Goal: Transaction & Acquisition: Purchase product/service

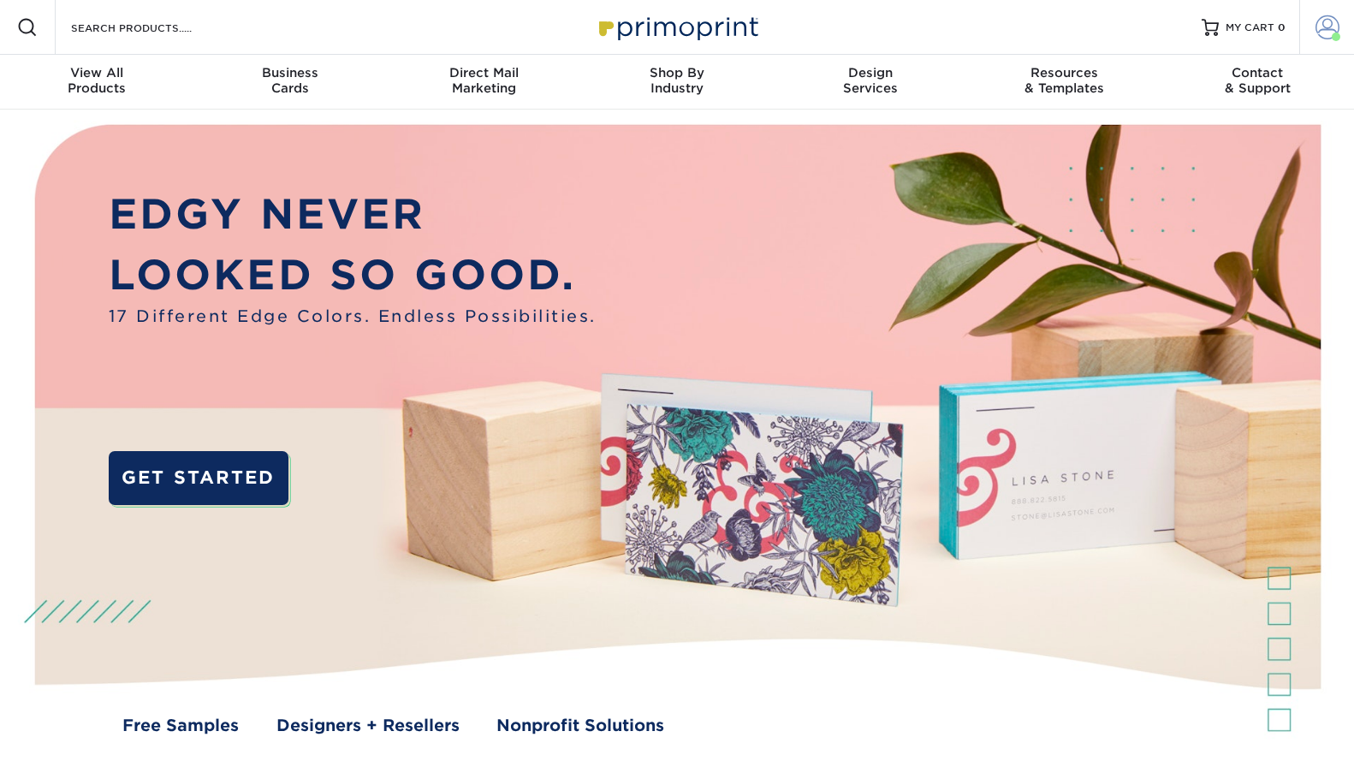
click at [1333, 35] on span at bounding box center [1336, 37] width 9 height 9
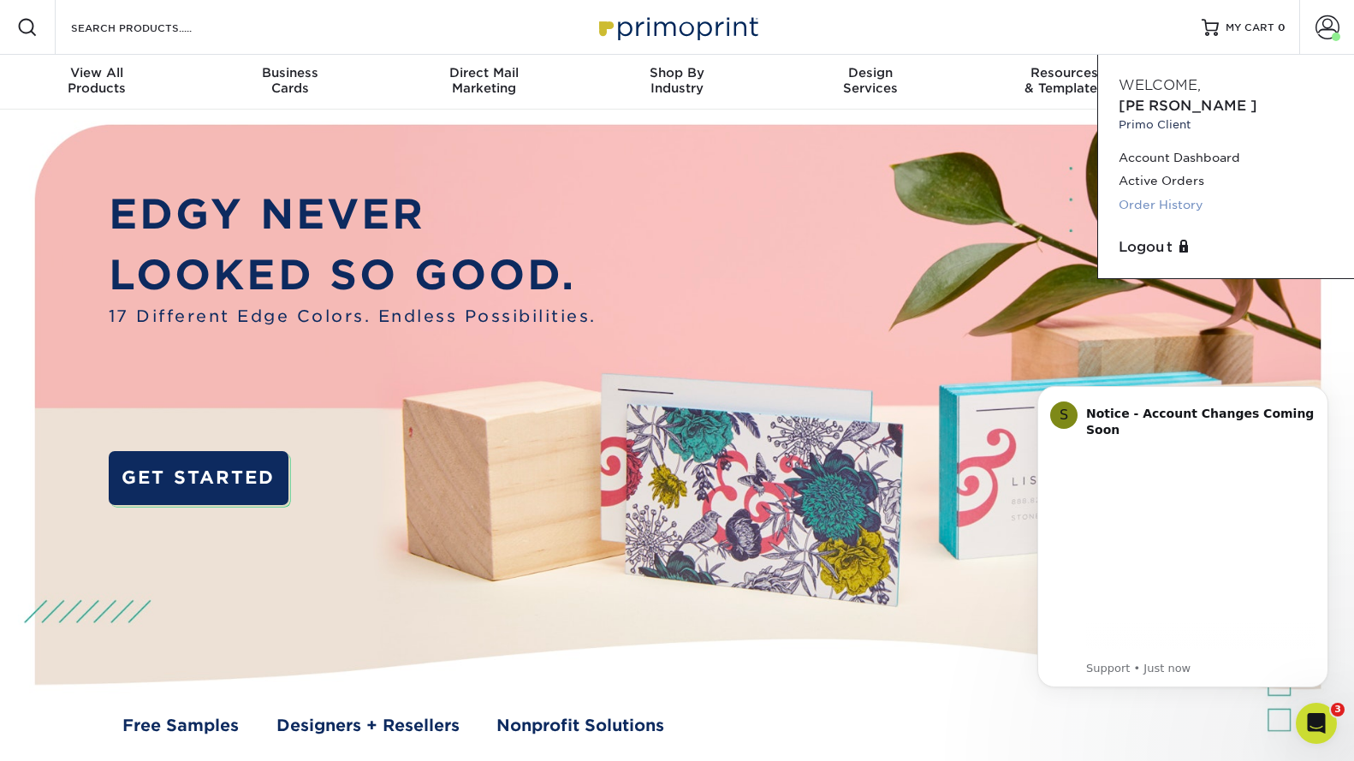
click at [1151, 193] on link "Order History" at bounding box center [1226, 204] width 215 height 23
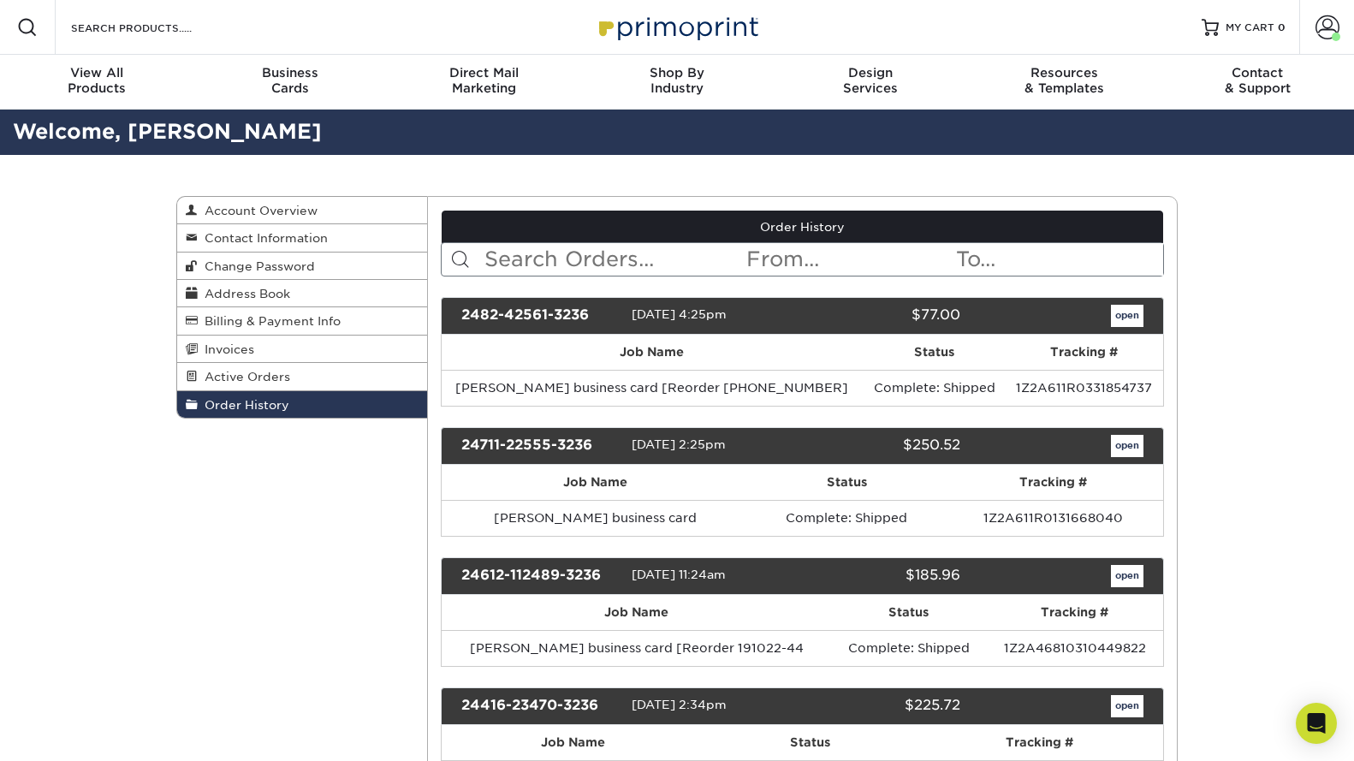
click at [538, 268] on input "text" at bounding box center [614, 259] width 263 height 33
type input "[PERSON_NAME]"
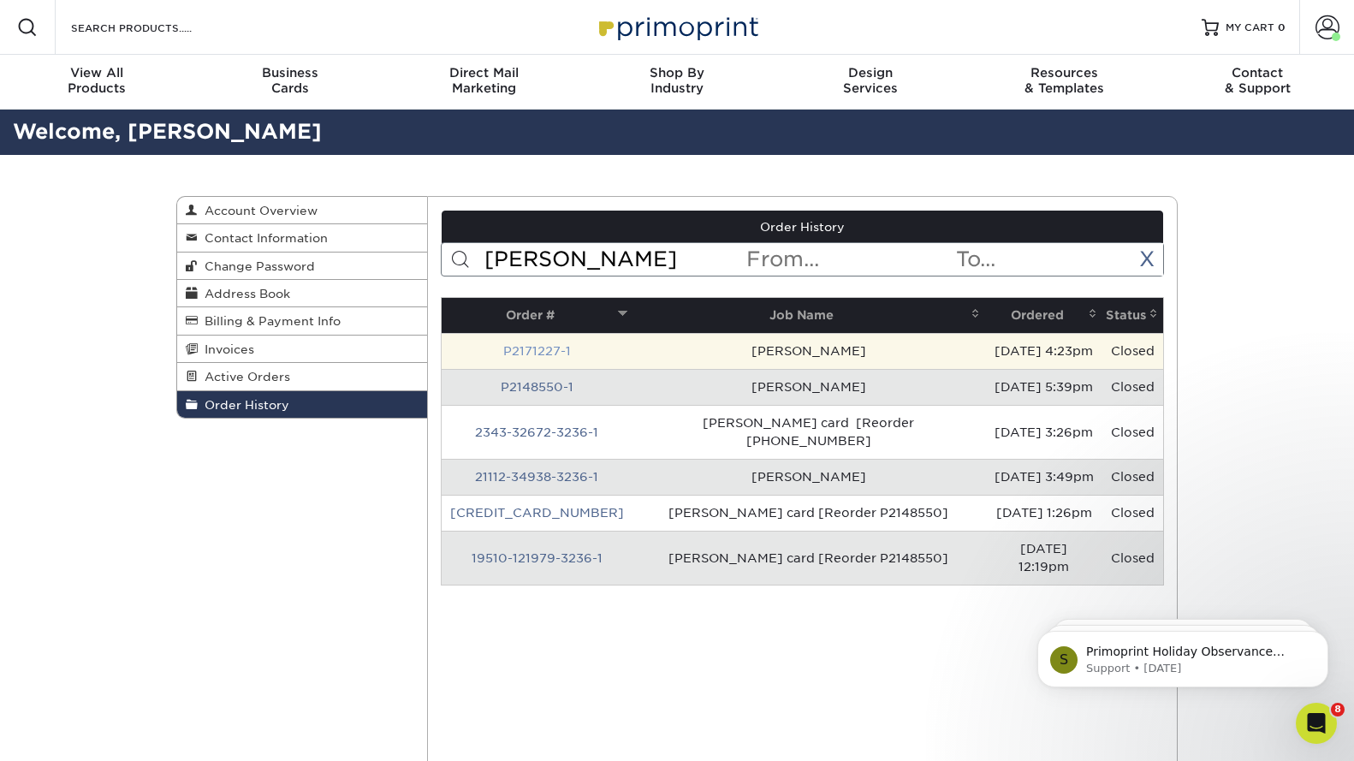
click at [529, 352] on link "P2171227-1" at bounding box center [537, 351] width 68 height 14
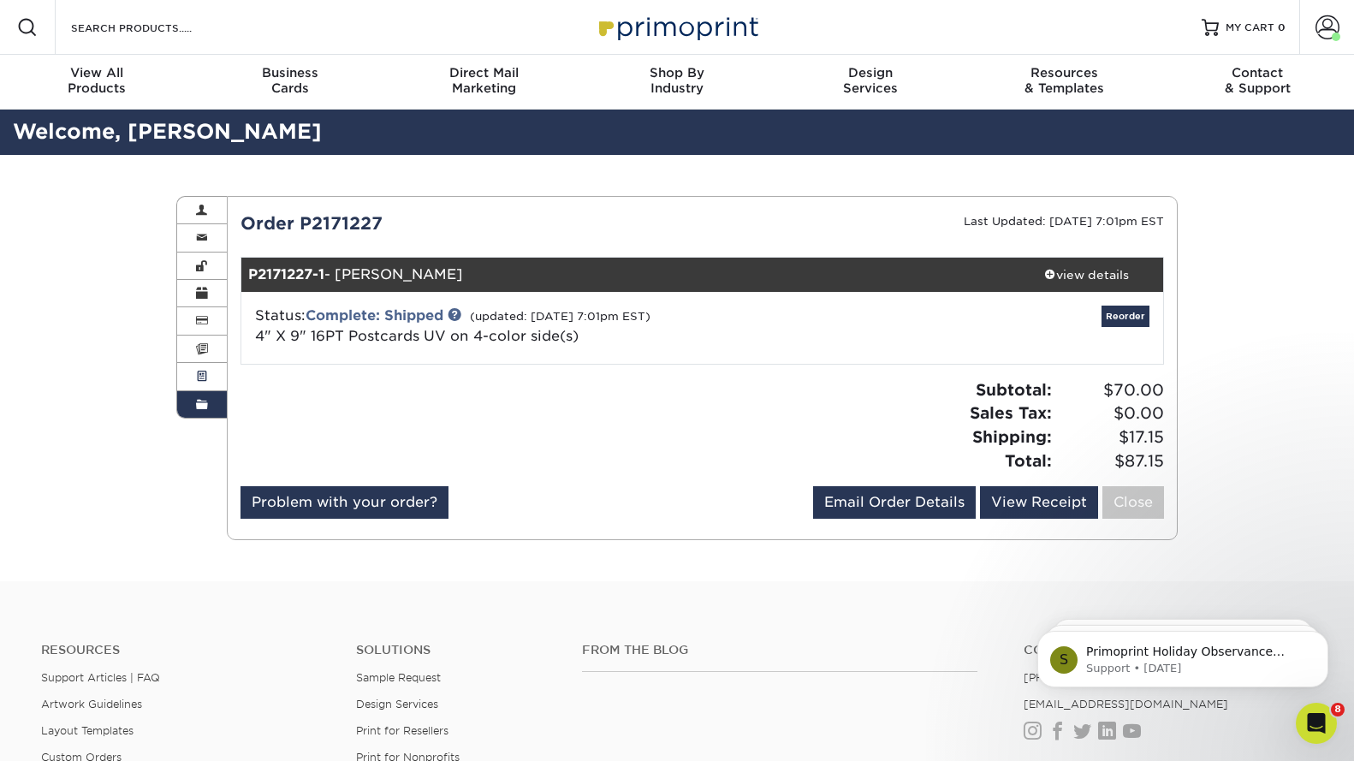
click at [197, 379] on span at bounding box center [202, 377] width 12 height 14
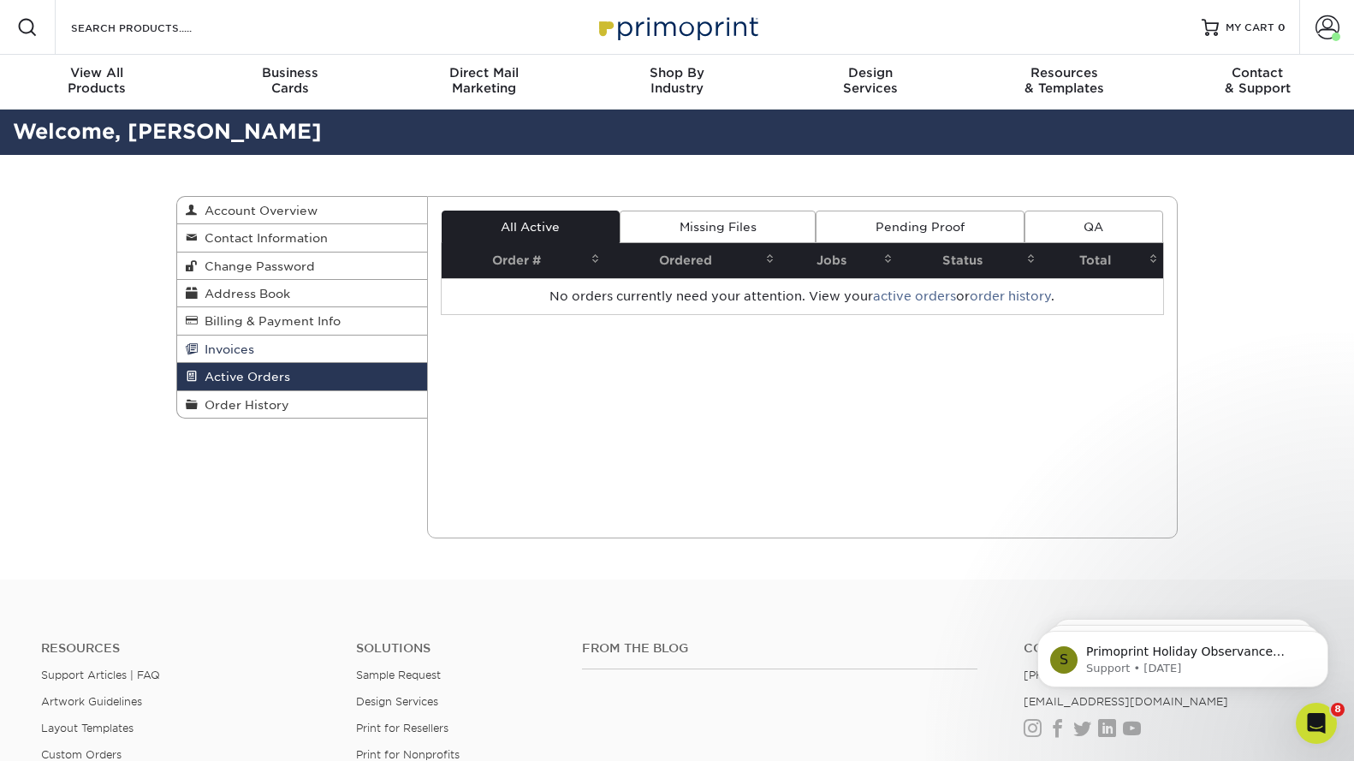
click at [200, 348] on span "Invoices" at bounding box center [226, 349] width 56 height 14
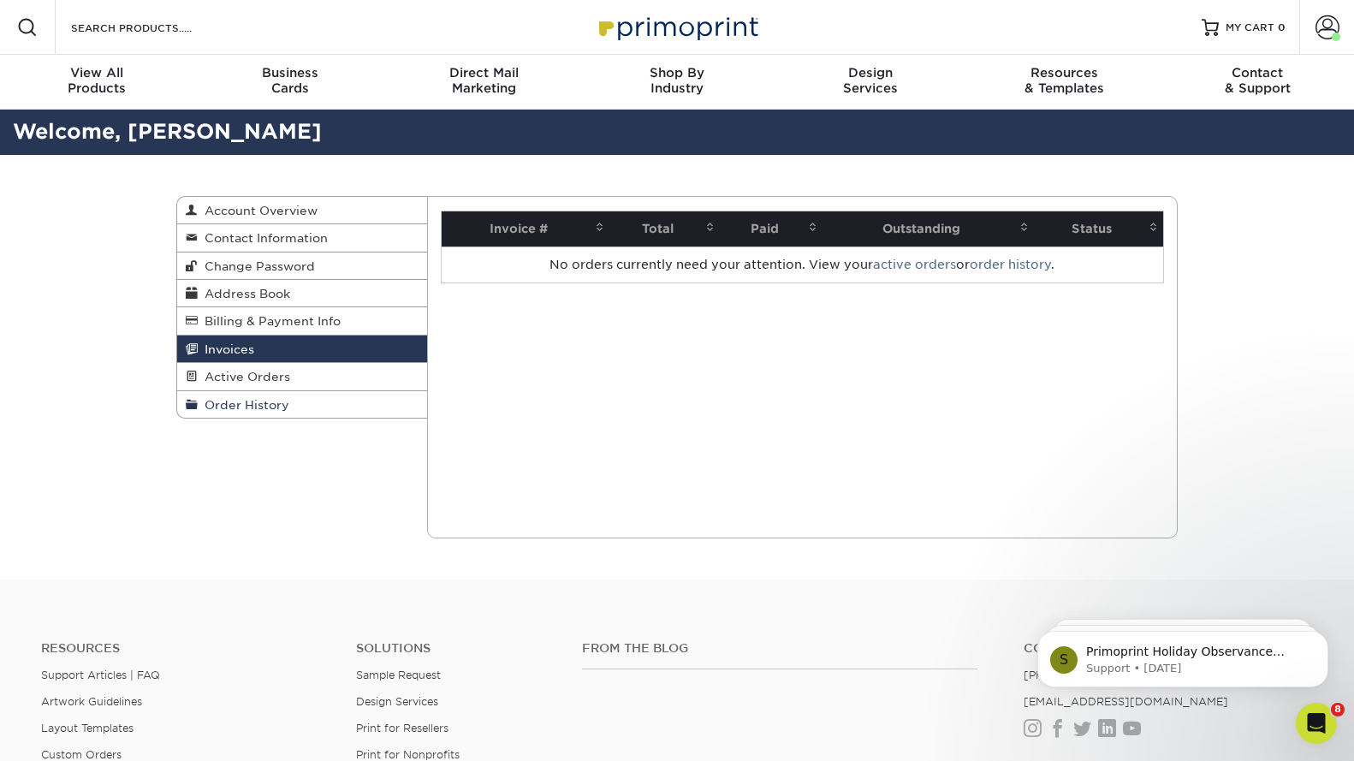
click at [264, 391] on link "Order History" at bounding box center [302, 404] width 250 height 27
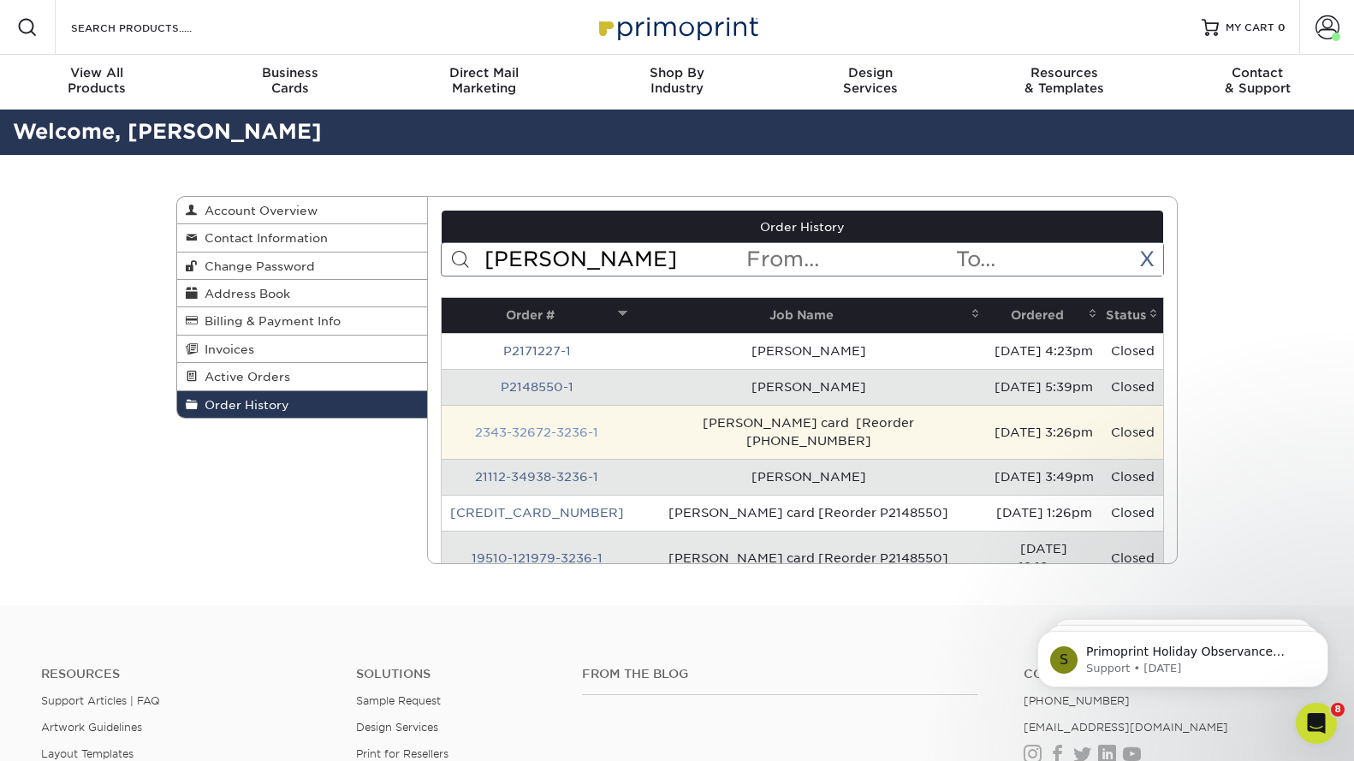
click at [520, 425] on link "2343-32672-3236-1" at bounding box center [536, 432] width 123 height 14
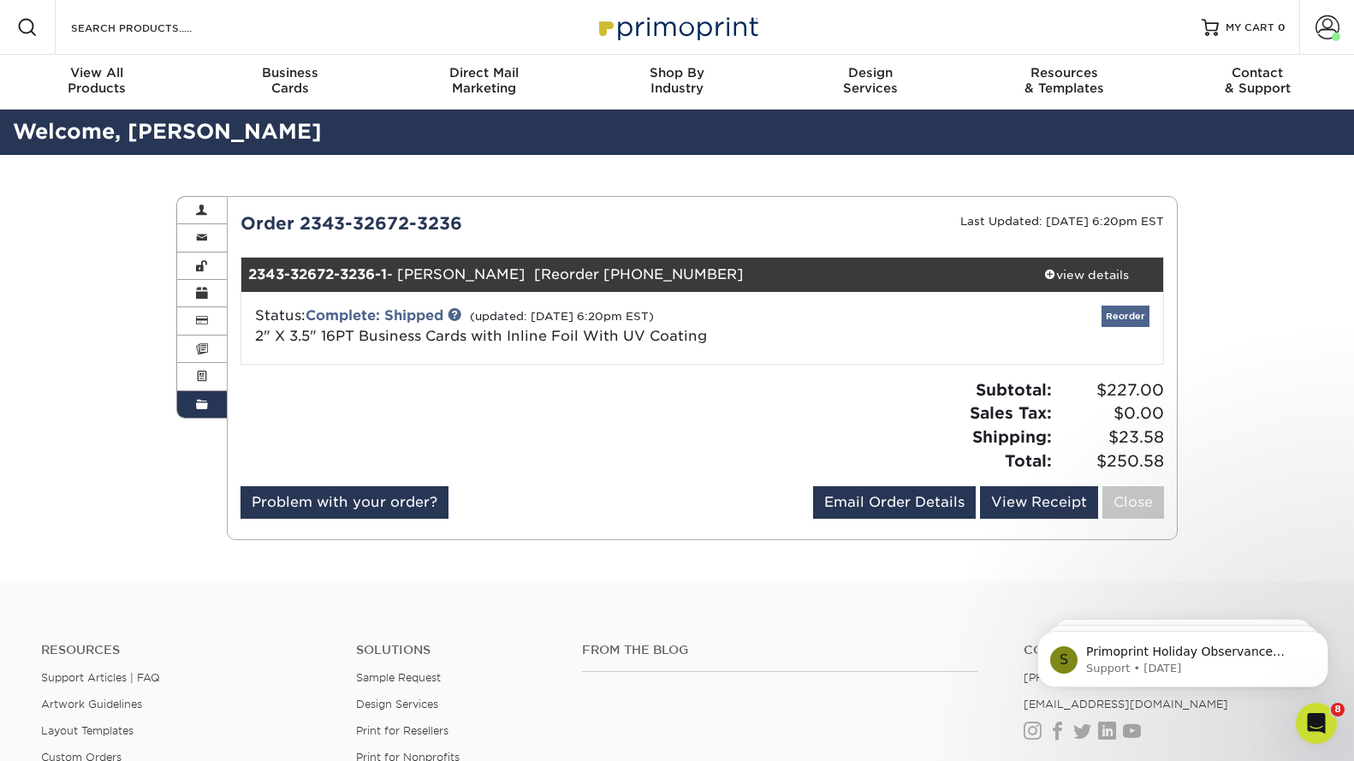
click at [1127, 313] on link "Reorder" at bounding box center [1126, 316] width 48 height 21
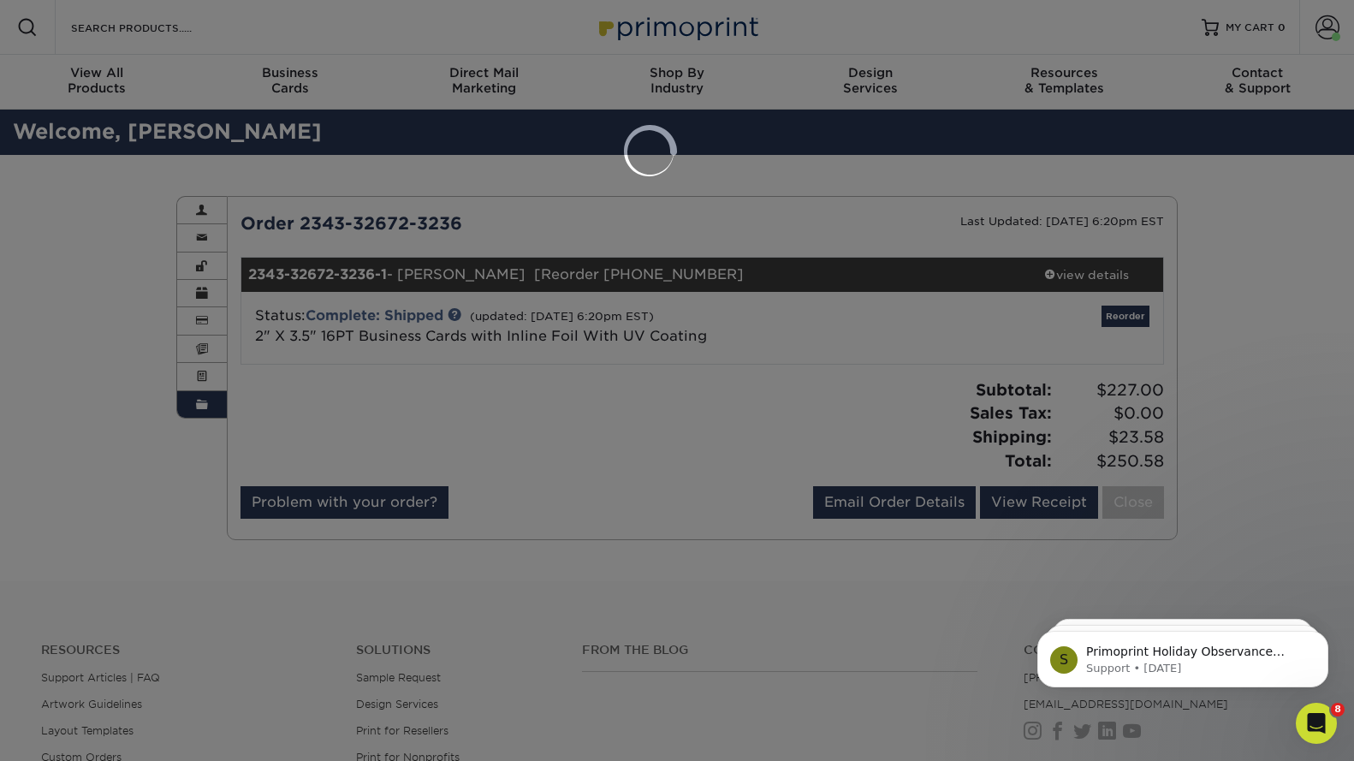
select select "16967"
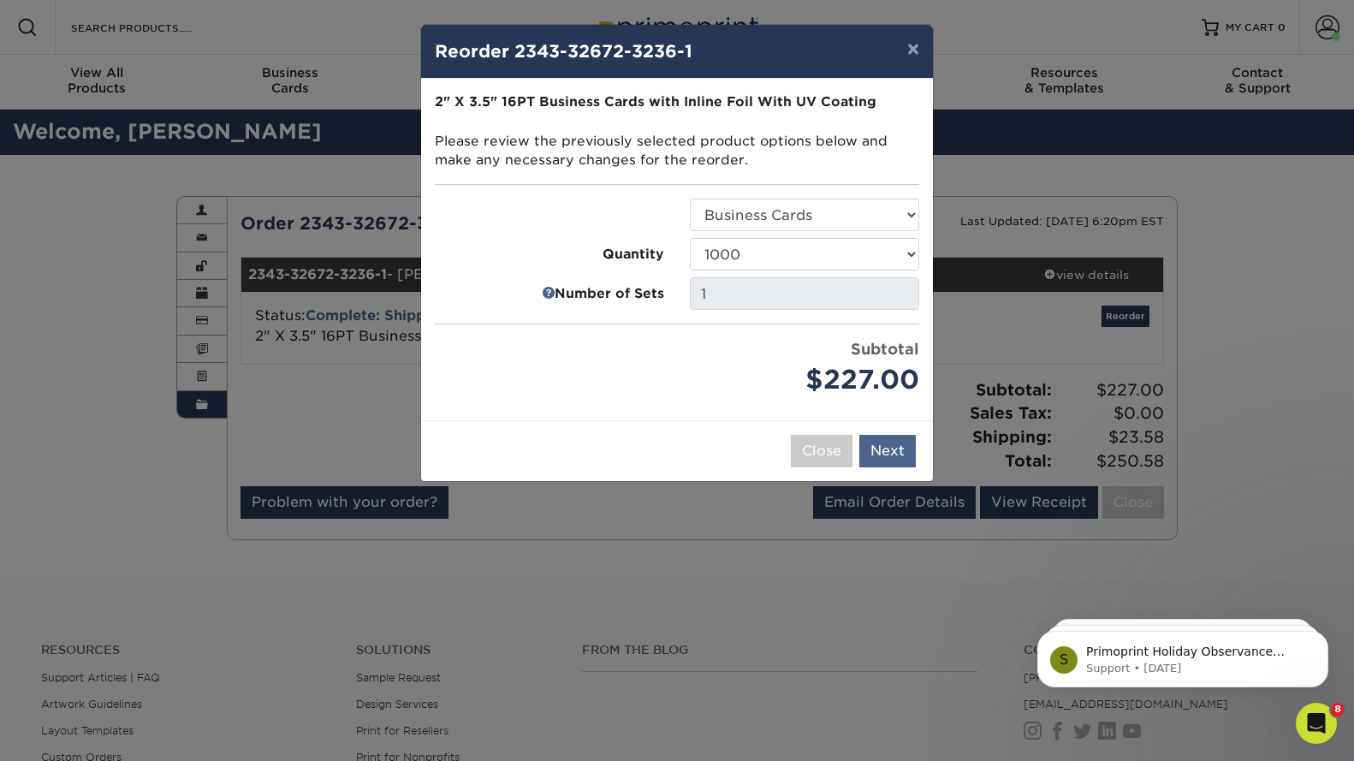
click at [879, 452] on button "Next" at bounding box center [887, 451] width 56 height 33
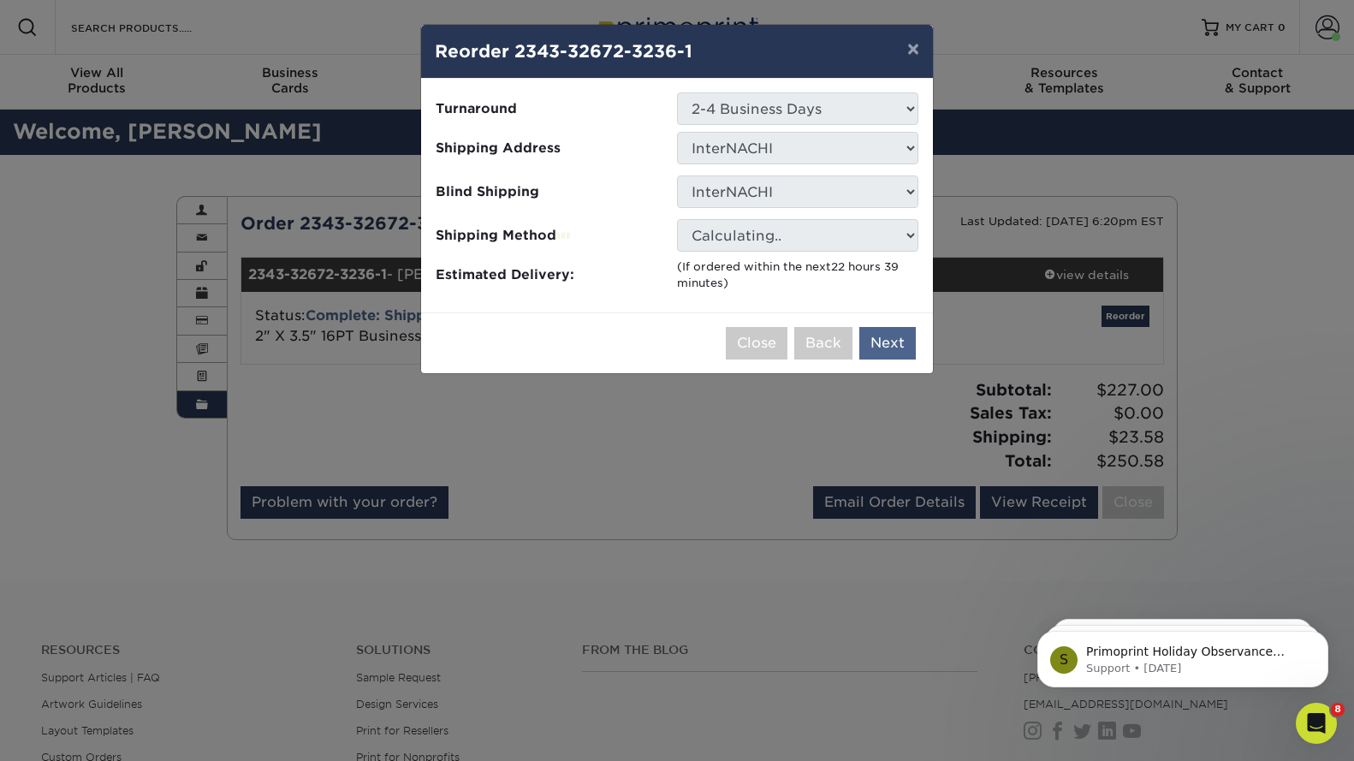
click at [893, 345] on button "Next" at bounding box center [887, 343] width 56 height 33
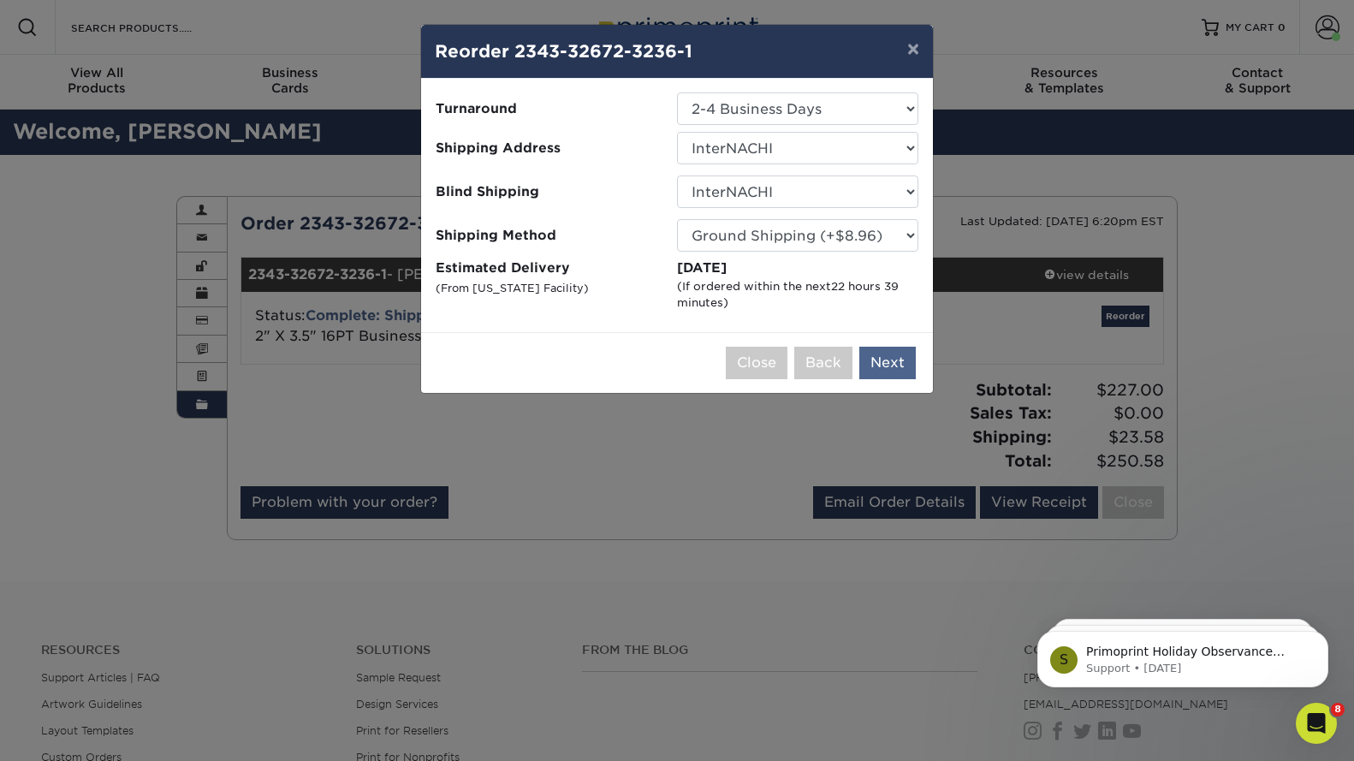
click at [881, 359] on button "Next" at bounding box center [887, 363] width 56 height 33
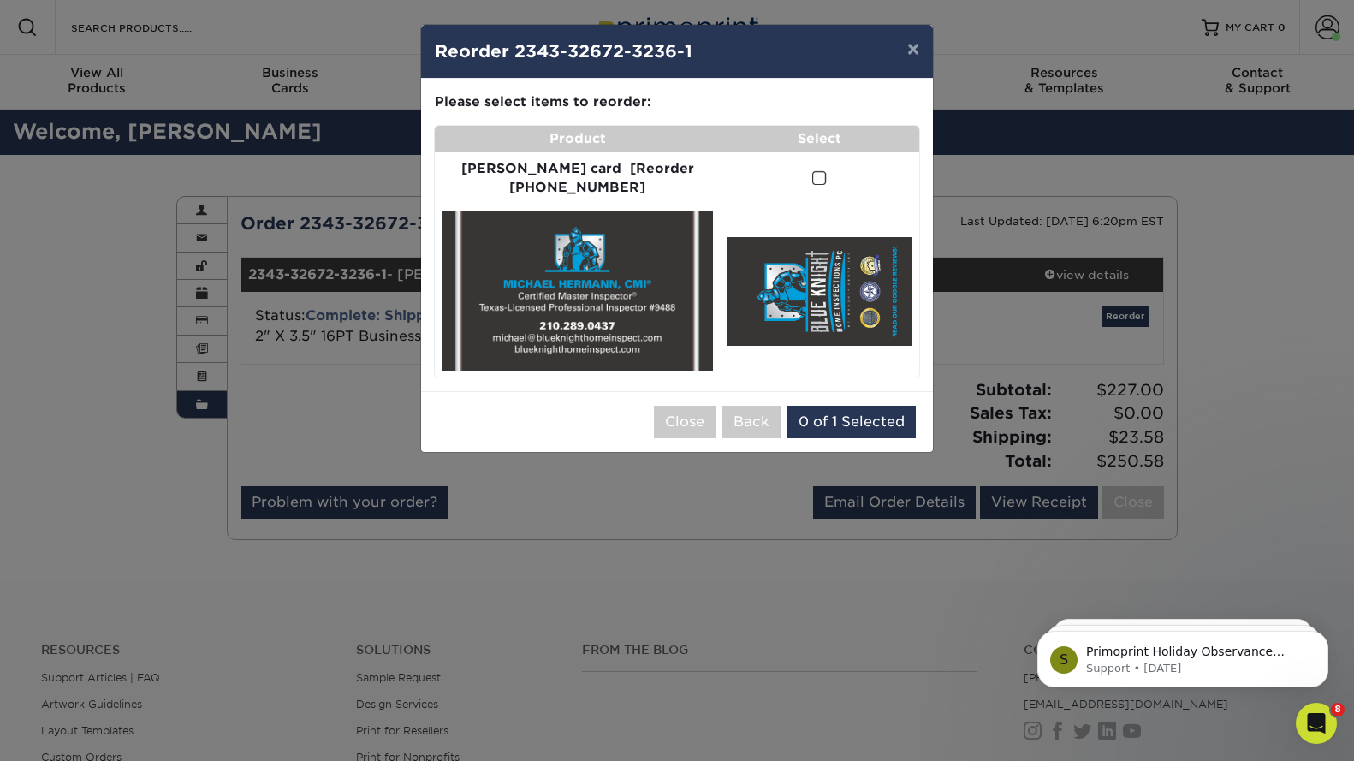
click at [812, 180] on span at bounding box center [819, 178] width 15 height 16
click at [0, 0] on input "checkbox" at bounding box center [0, 0] width 0 height 0
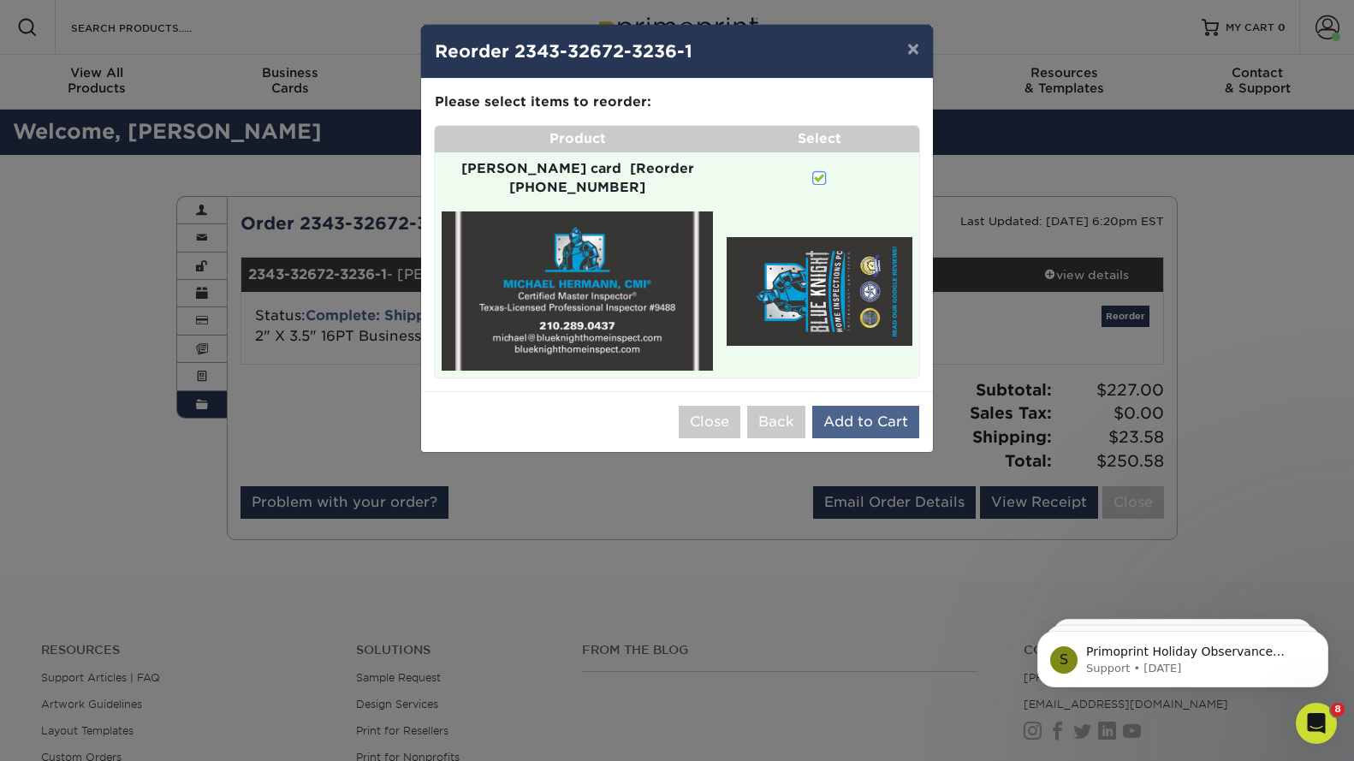
click at [853, 407] on button "Add to Cart" at bounding box center [865, 422] width 107 height 33
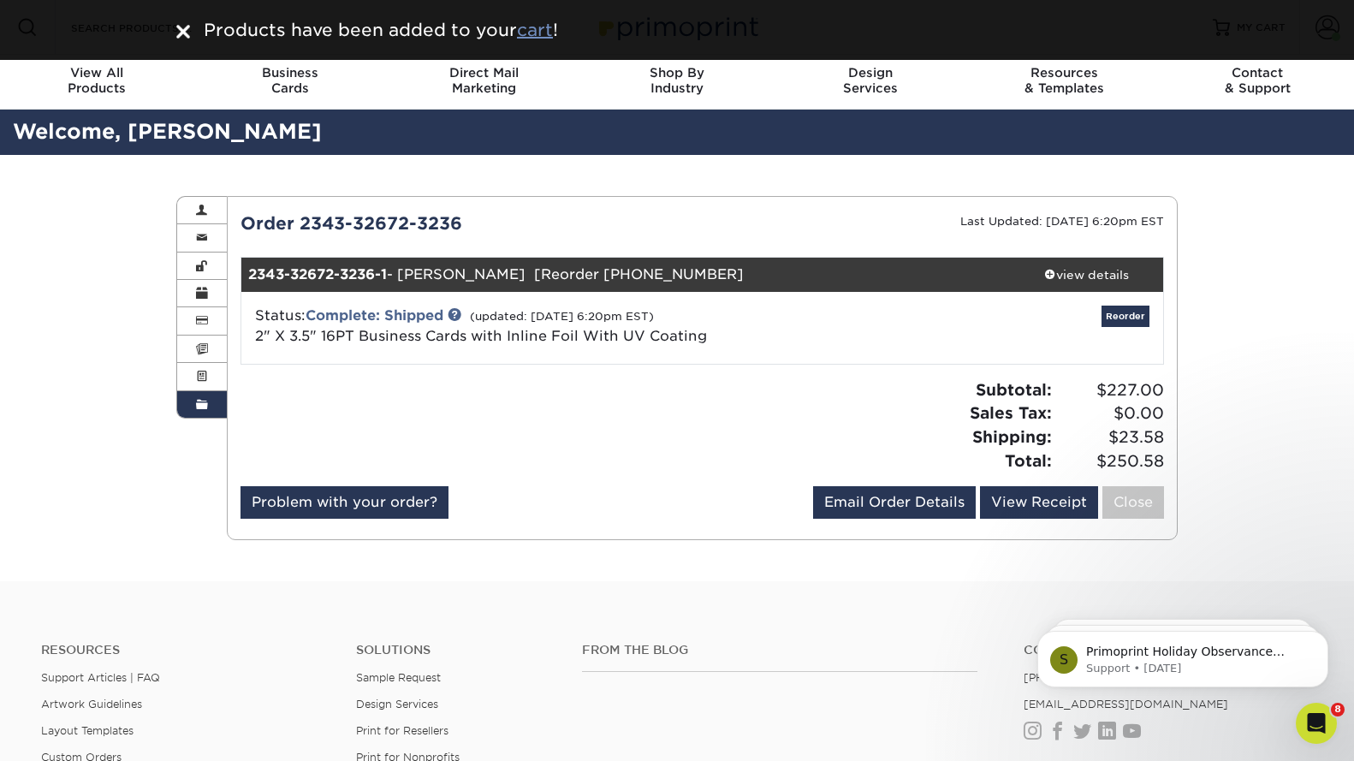
click at [541, 37] on u "cart" at bounding box center [535, 30] width 36 height 21
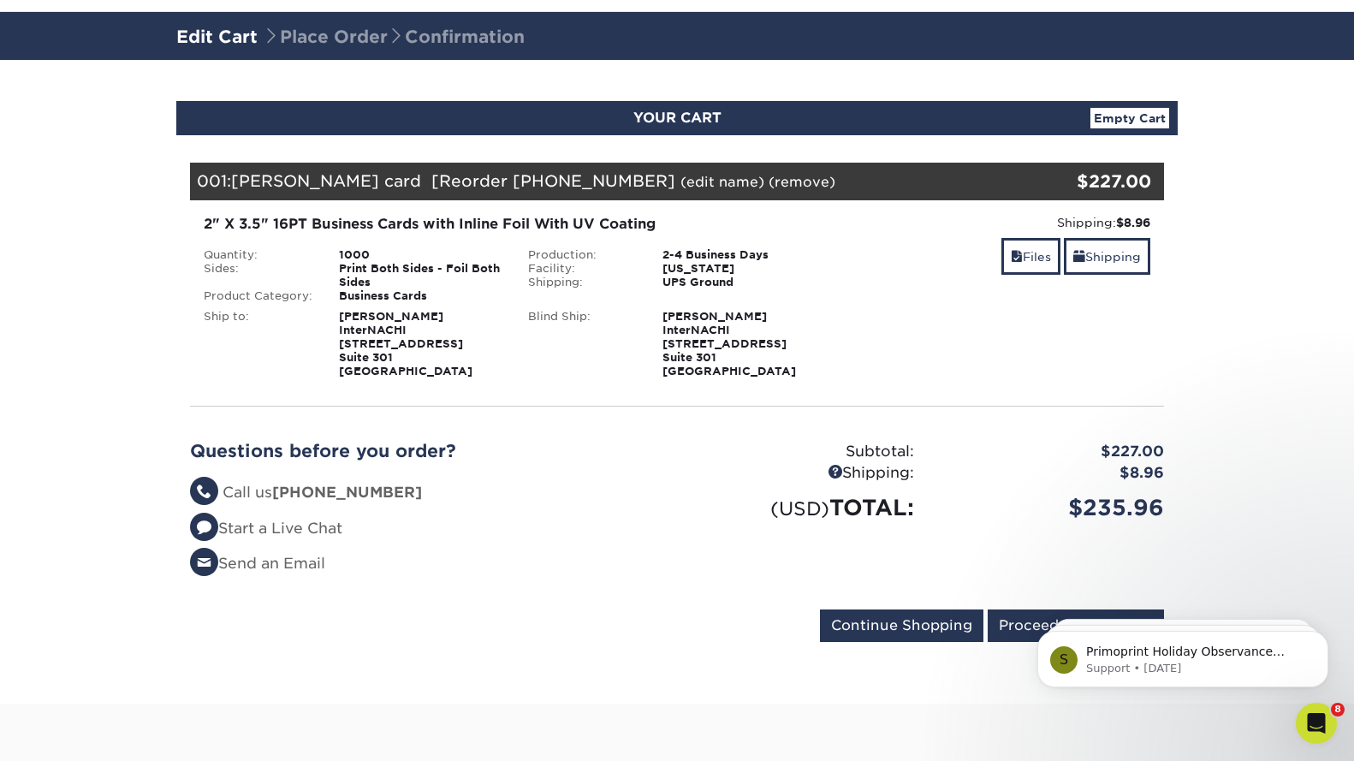
scroll to position [102, 0]
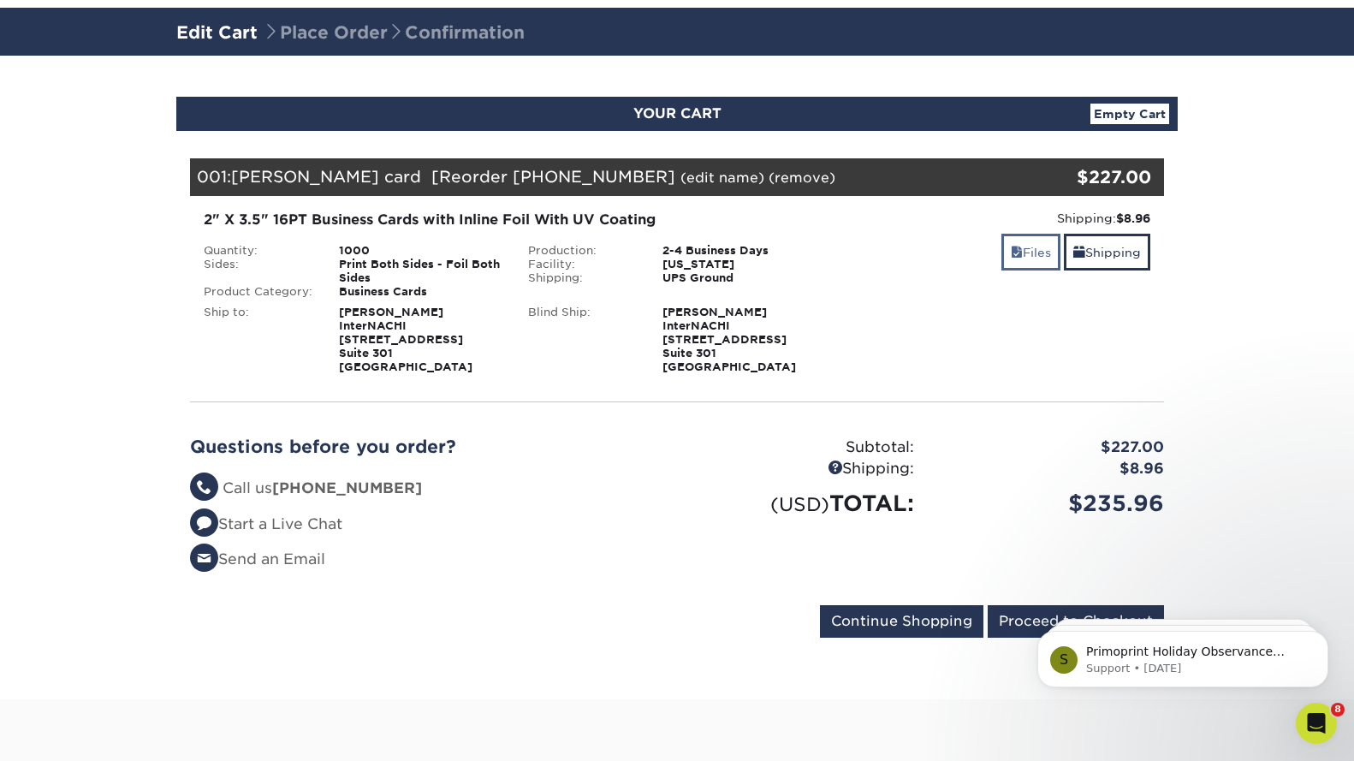
click at [1033, 249] on link "Files" at bounding box center [1030, 252] width 59 height 37
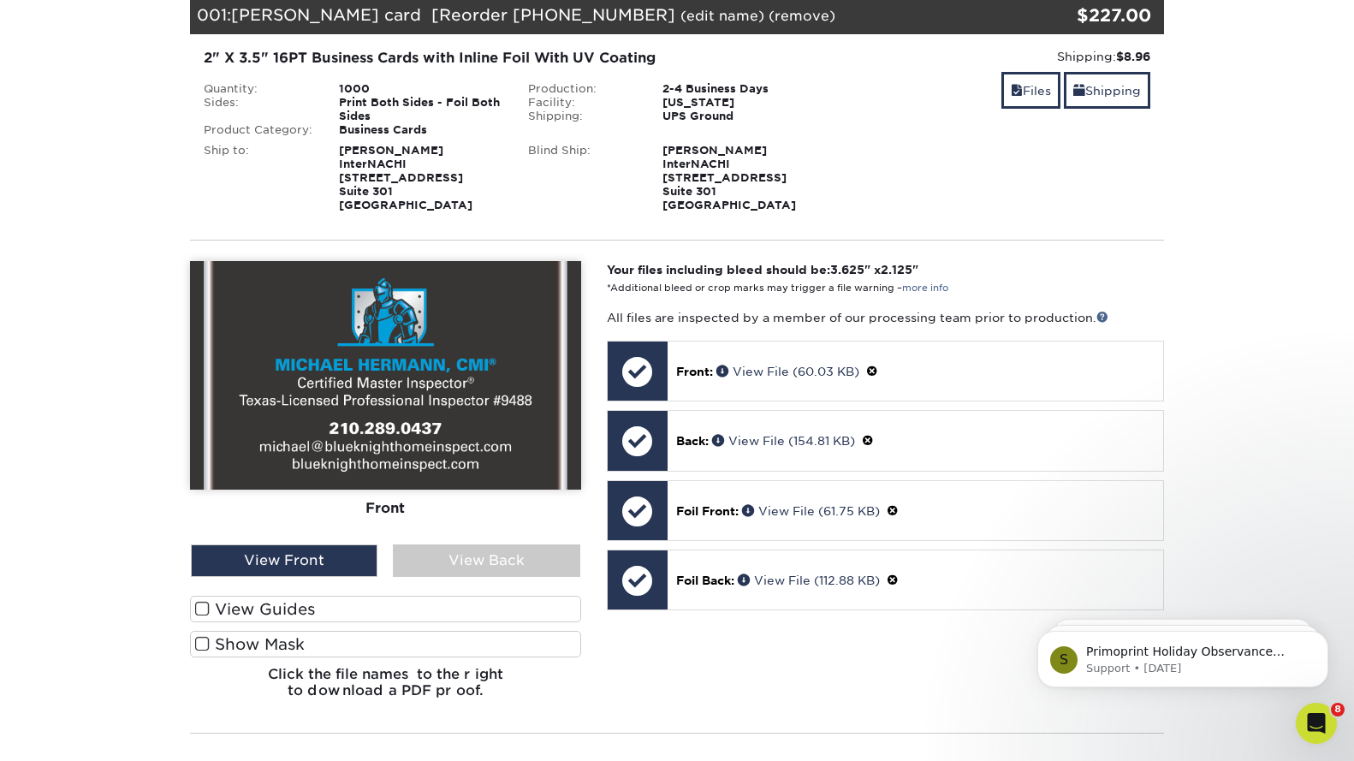
scroll to position [268, 0]
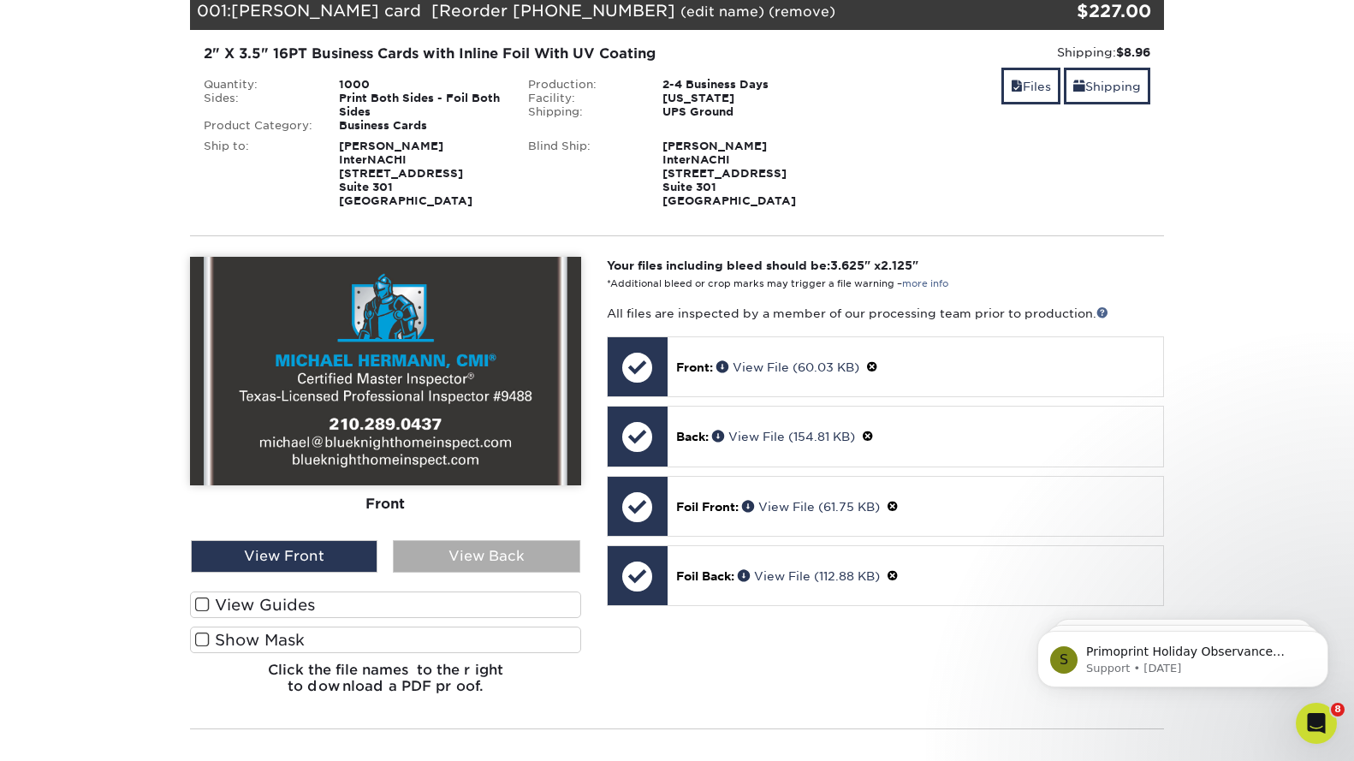
click at [494, 557] on div "View Back" at bounding box center [486, 556] width 187 height 33
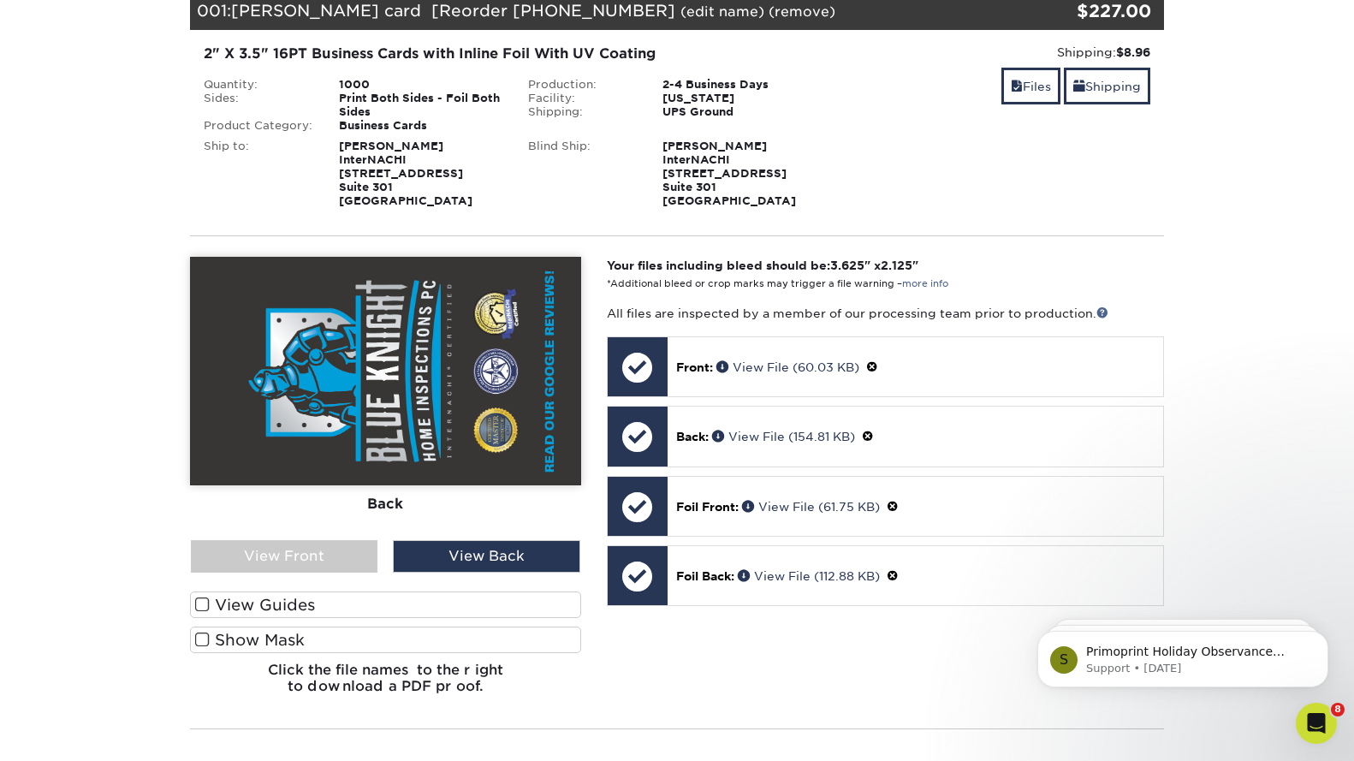
click at [287, 640] on label "Show Mask" at bounding box center [385, 640] width 391 height 27
click at [0, 0] on input "Show Mask" at bounding box center [0, 0] width 0 height 0
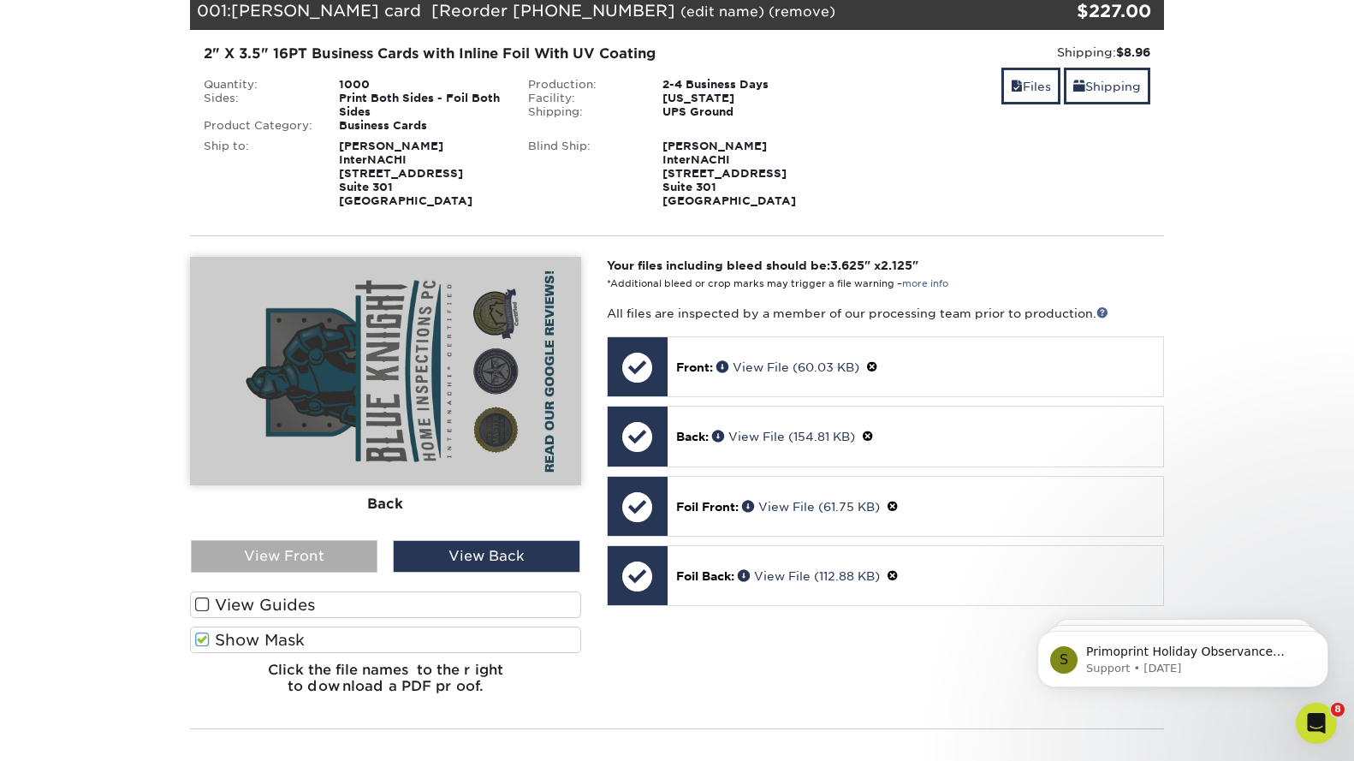
click at [289, 558] on div "View Front" at bounding box center [284, 556] width 187 height 33
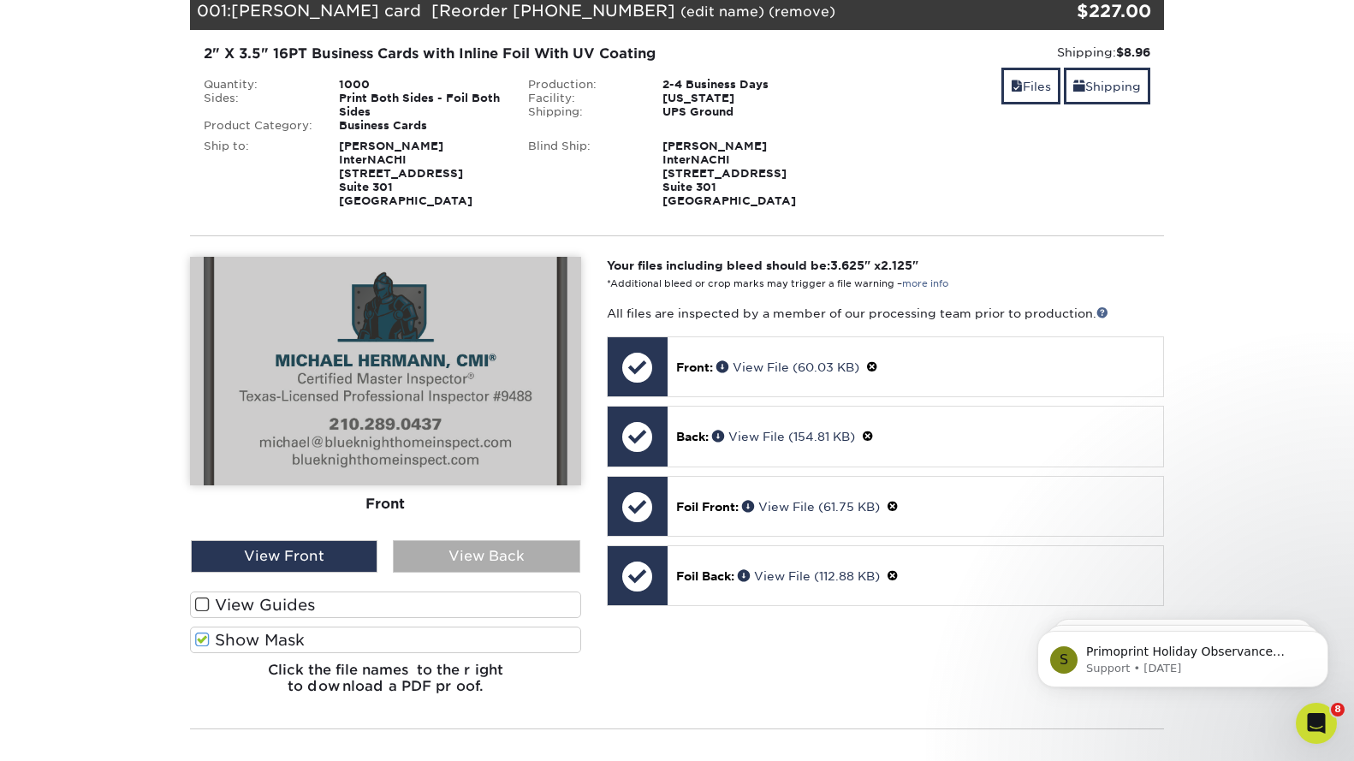
click at [451, 558] on div "View Back" at bounding box center [486, 556] width 187 height 33
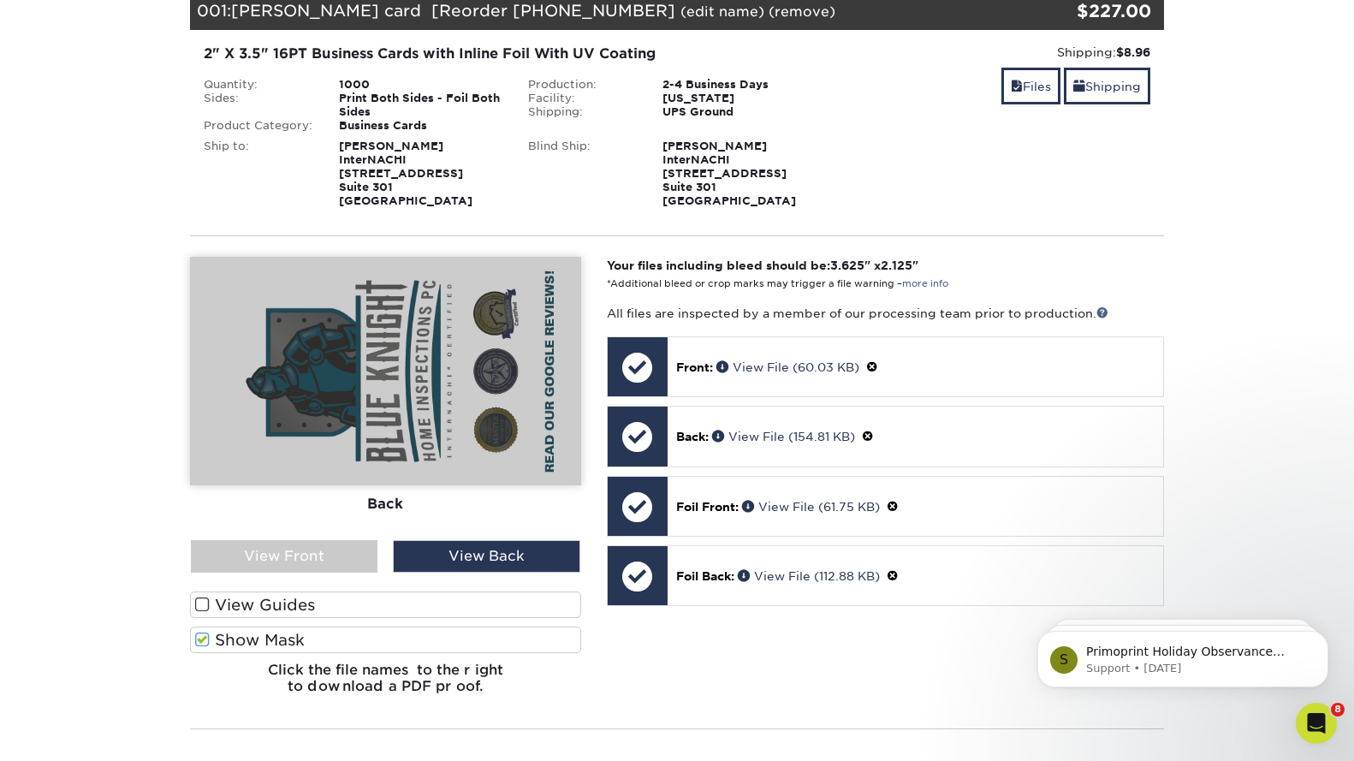
click at [254, 638] on label "Show Mask" at bounding box center [385, 640] width 391 height 27
click at [0, 0] on input "Show Mask" at bounding box center [0, 0] width 0 height 0
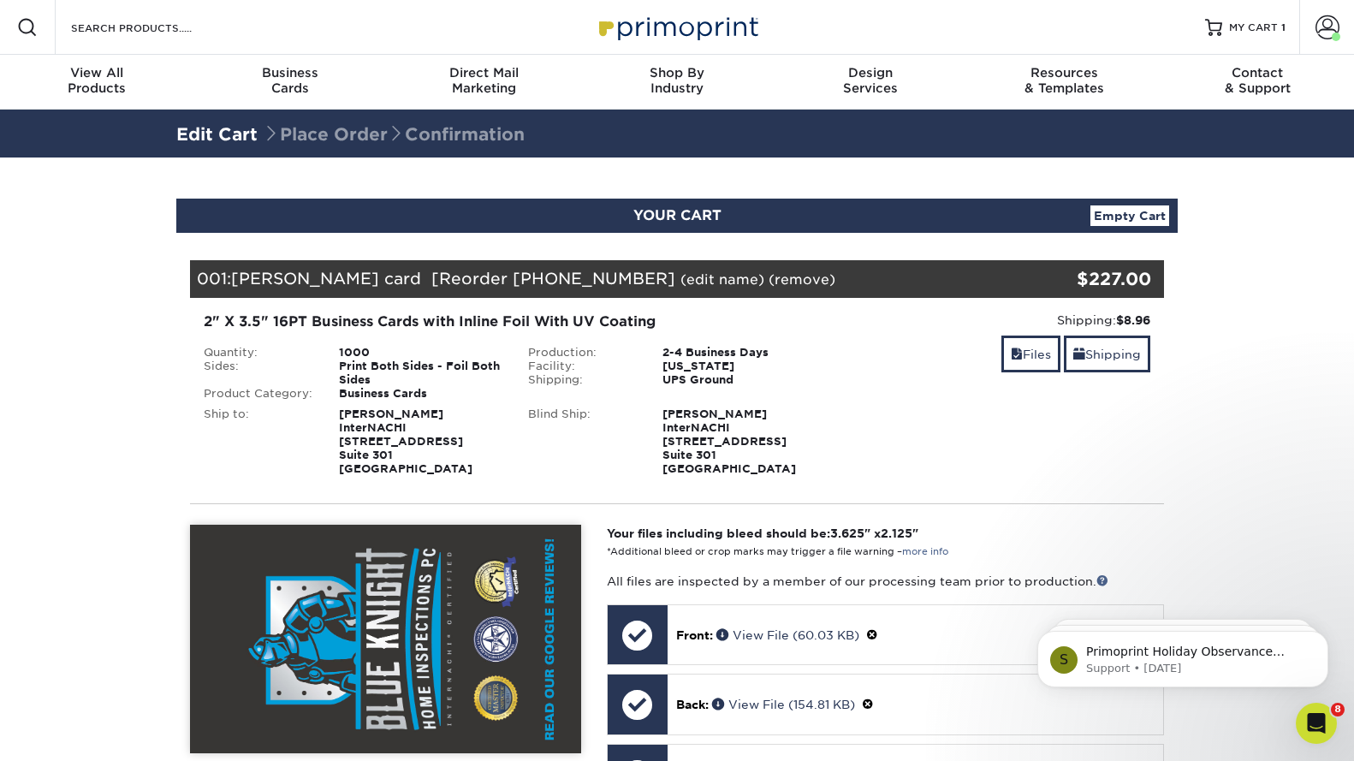
scroll to position [0, 0]
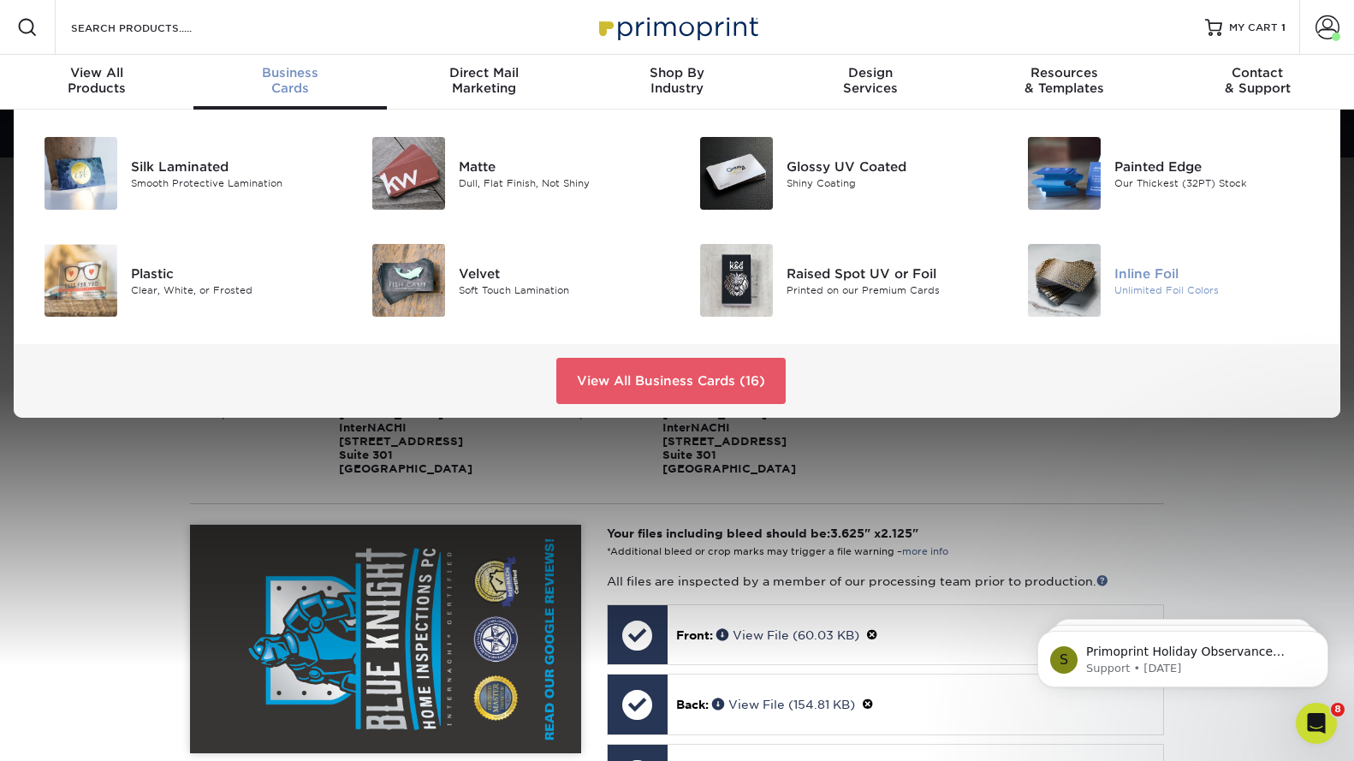
click at [1127, 294] on div "Unlimited Foil Colors" at bounding box center [1216, 289] width 205 height 15
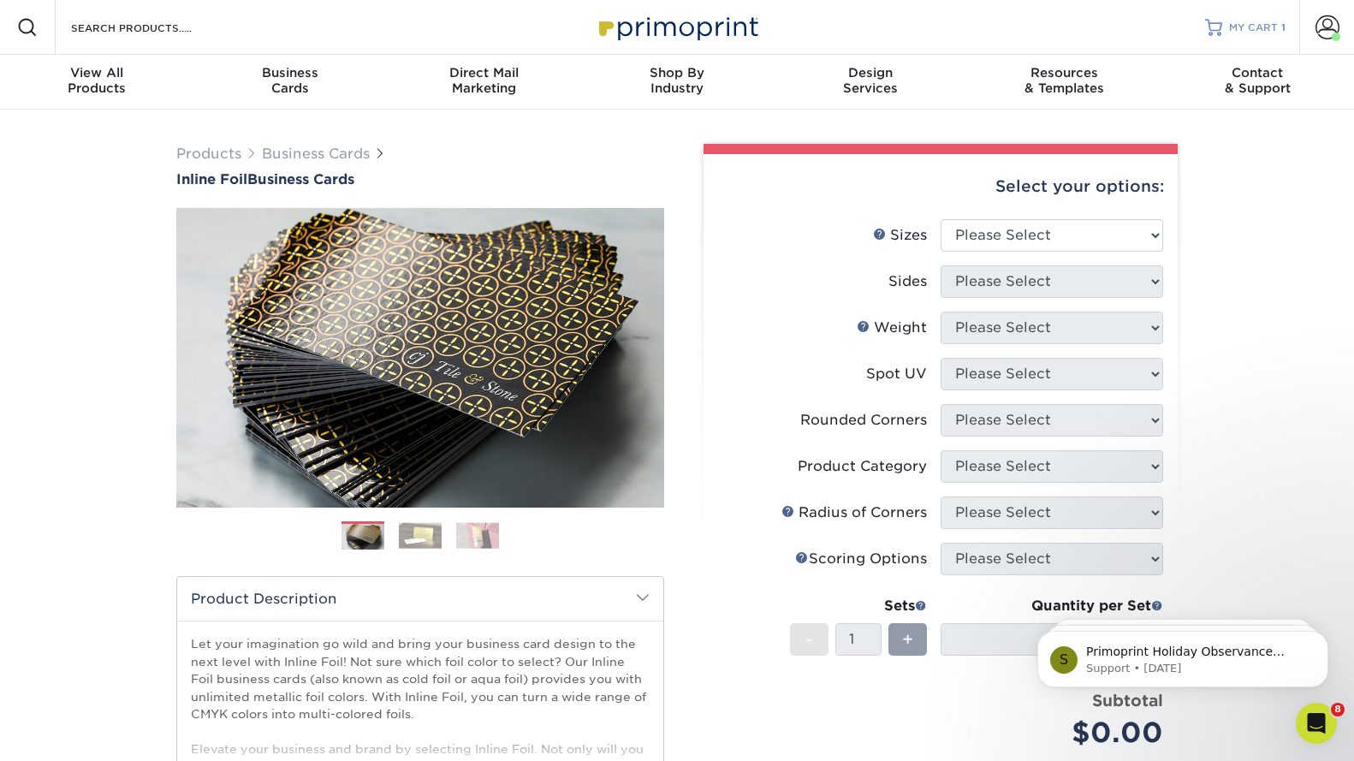
click at [1251, 25] on span "MY CART" at bounding box center [1253, 28] width 49 height 15
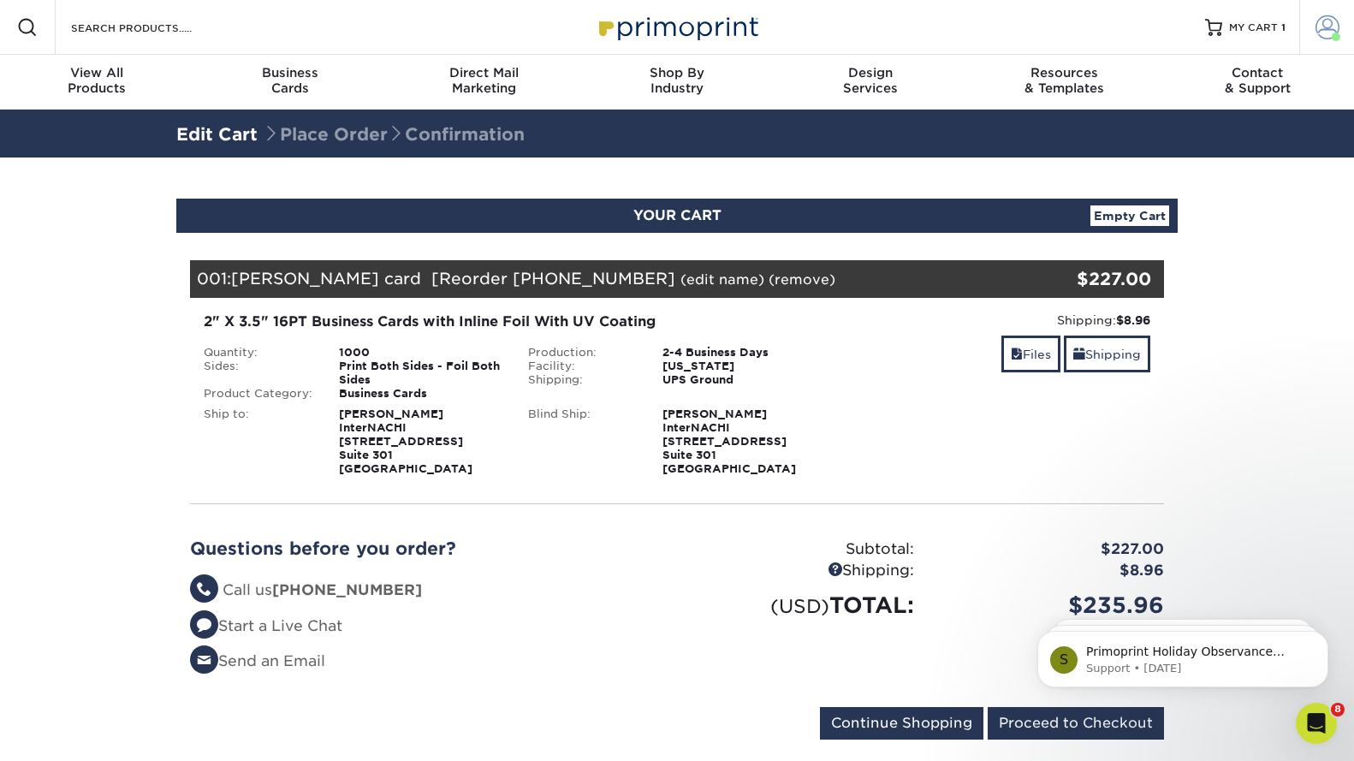
click at [1317, 33] on span at bounding box center [1328, 27] width 24 height 24
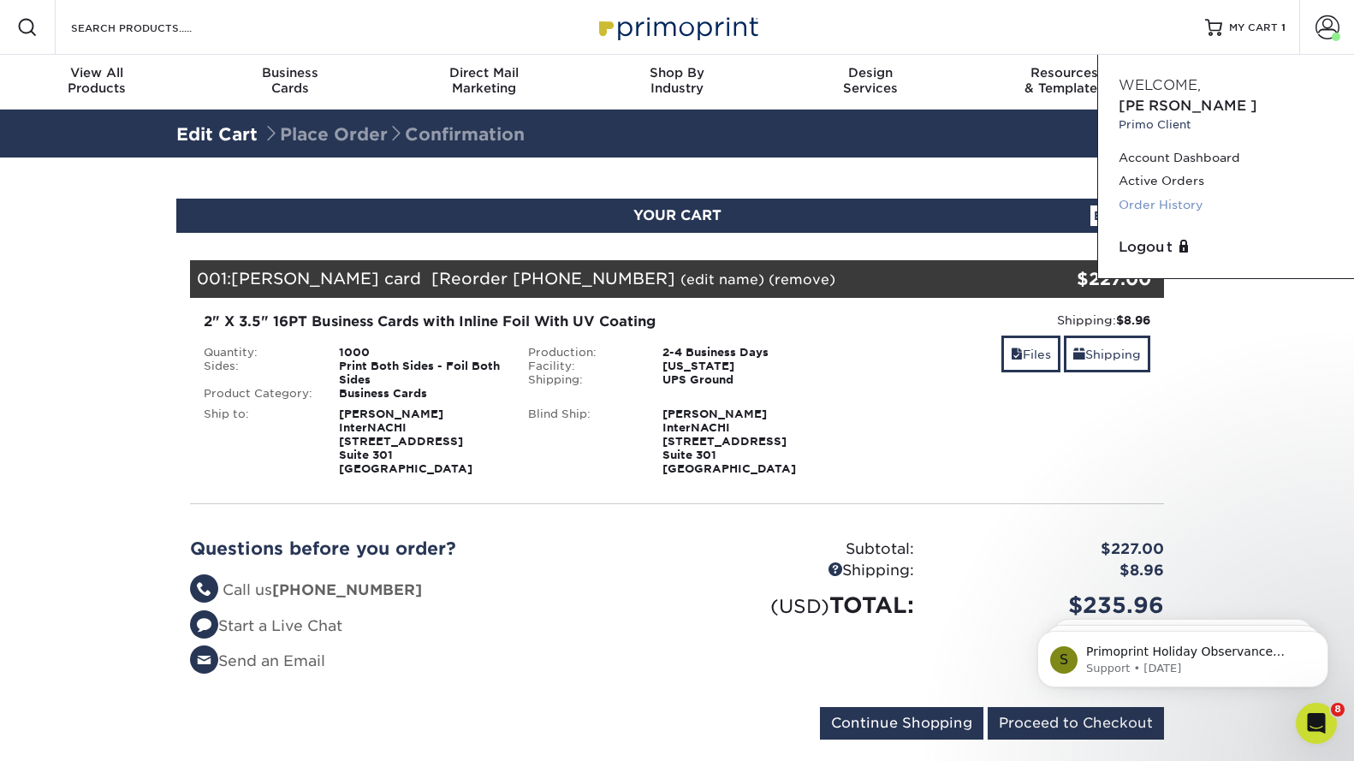
click at [1155, 193] on link "Order History" at bounding box center [1226, 204] width 215 height 23
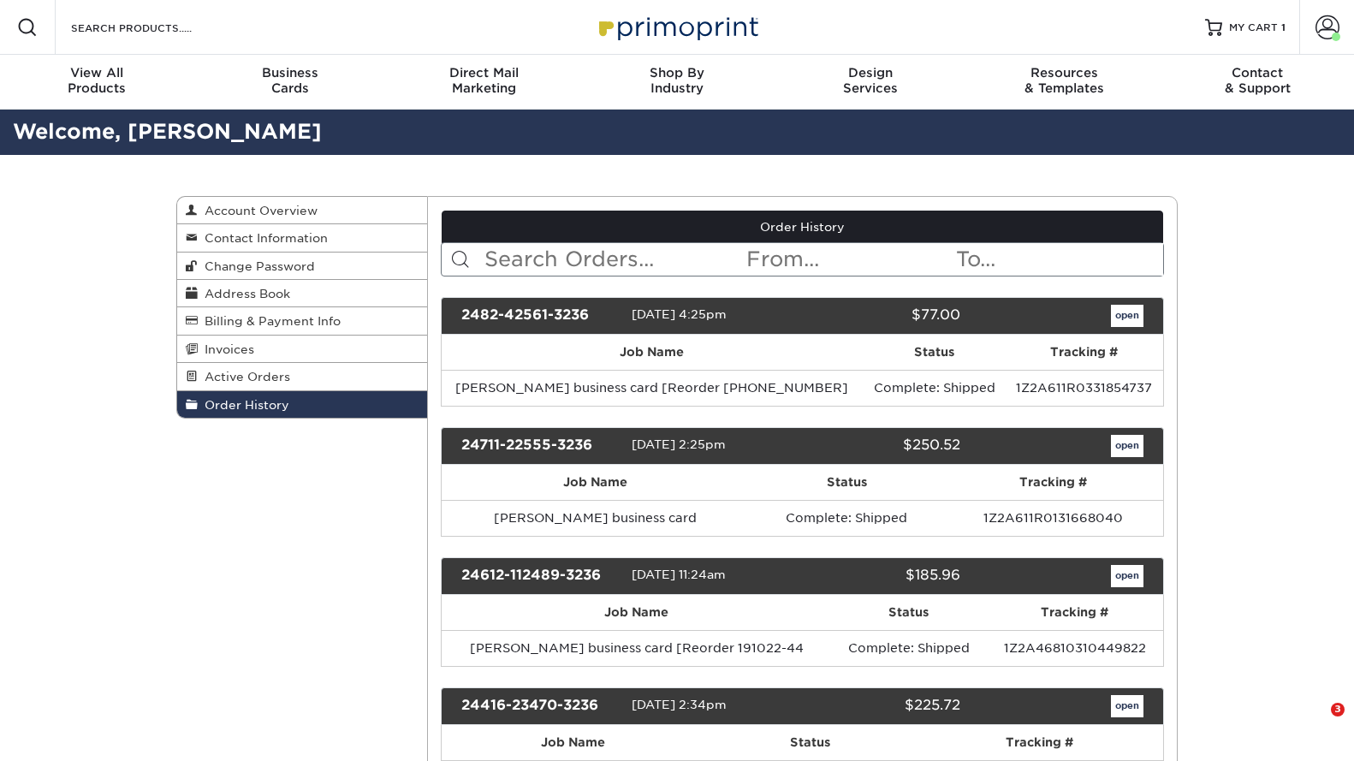
click at [553, 252] on input "text" at bounding box center [614, 259] width 263 height 33
type input "[PERSON_NAME]"
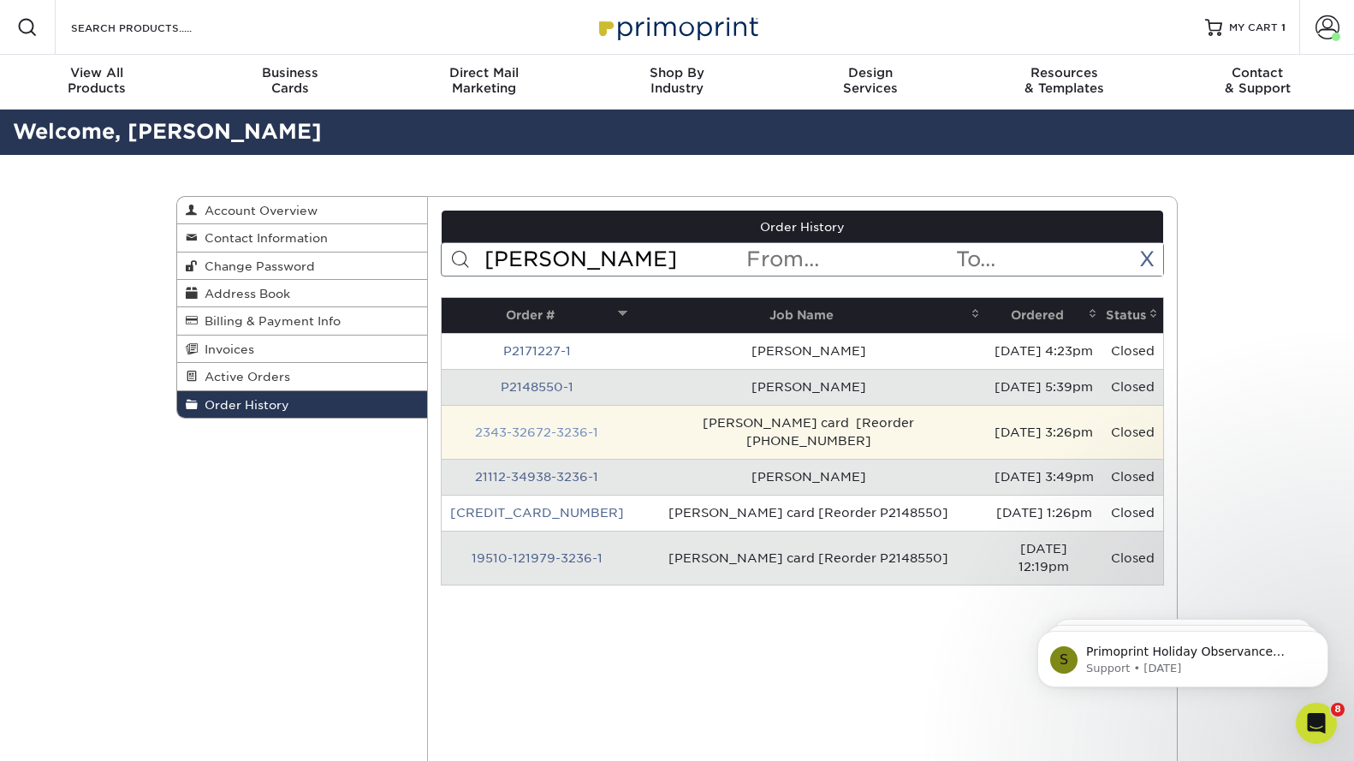
click at [552, 425] on link "2343-32672-3236-1" at bounding box center [536, 432] width 123 height 14
